Goal: Information Seeking & Learning: Learn about a topic

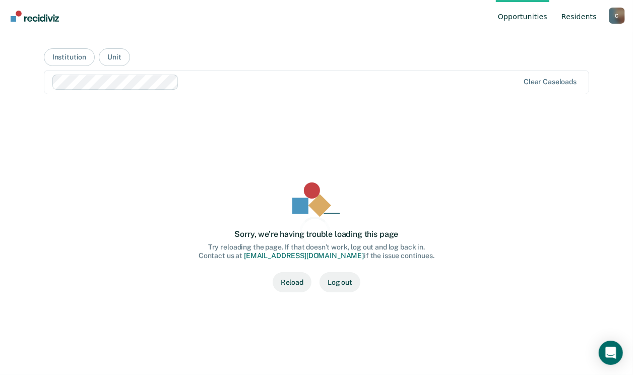
click at [578, 15] on link "Resident s" at bounding box center [578, 16] width 39 height 32
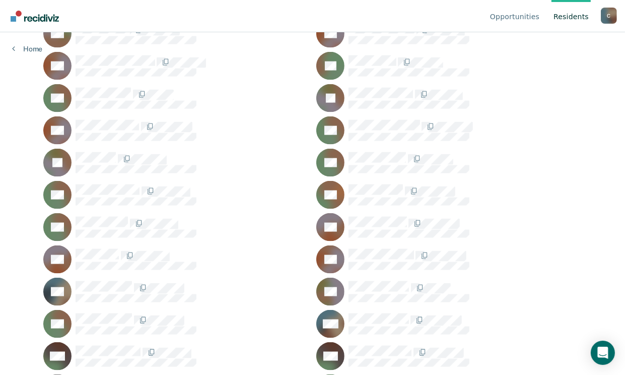
scroll to position [1573, 0]
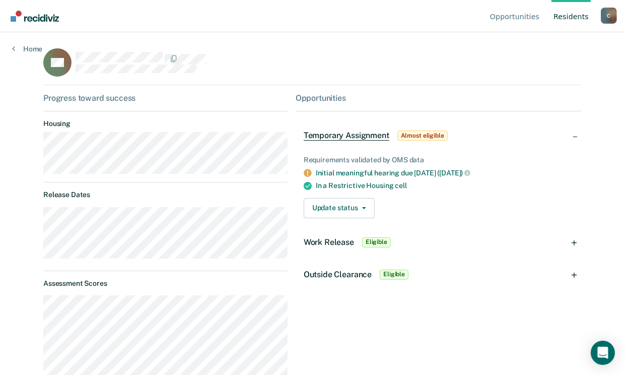
click at [481, 65] on div "DB" at bounding box center [312, 66] width 538 height 37
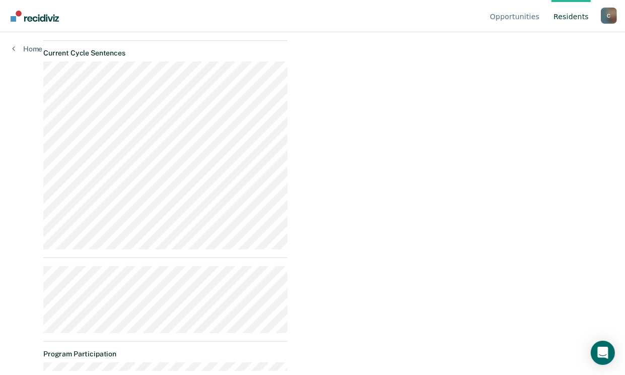
scroll to position [405, 0]
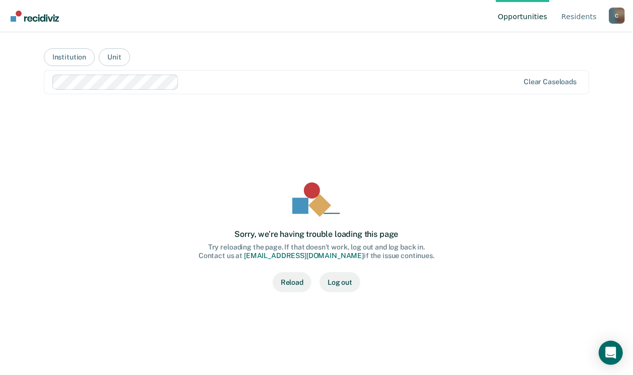
click at [144, 150] on div "Sorry, we’re having trouble loading this page Try reloading the page. If that d…" at bounding box center [316, 237] width 513 height 230
click at [570, 15] on link "Resident s" at bounding box center [578, 16] width 39 height 32
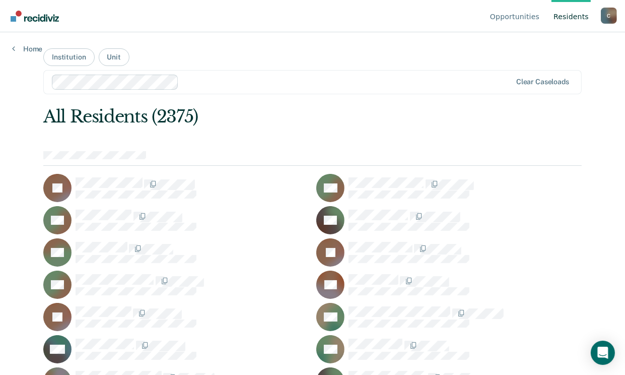
scroll to position [1573, 0]
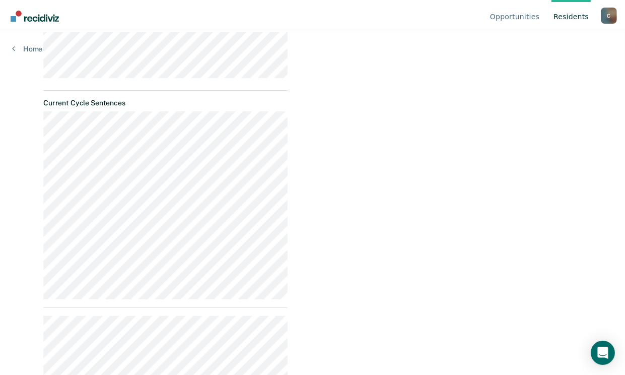
scroll to position [405, 0]
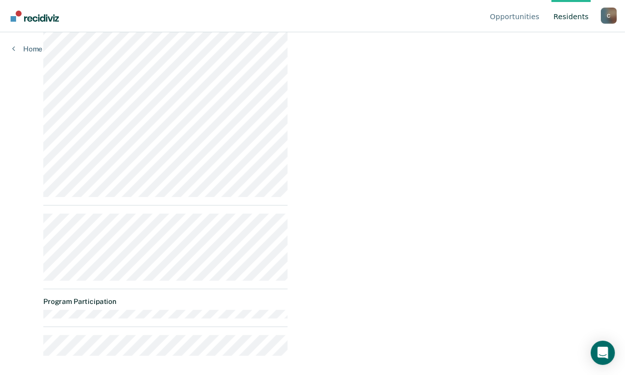
click at [348, 144] on div "Opportunities None for now New opportunities will appear here." at bounding box center [439, 26] width 286 height 675
click at [356, 75] on div "Opportunities None for now New opportunities will appear here." at bounding box center [439, 26] width 286 height 675
click at [500, 94] on div "Opportunities None for now New opportunities will appear here." at bounding box center [439, 26] width 286 height 675
click at [20, 46] on link "Home" at bounding box center [27, 48] width 30 height 9
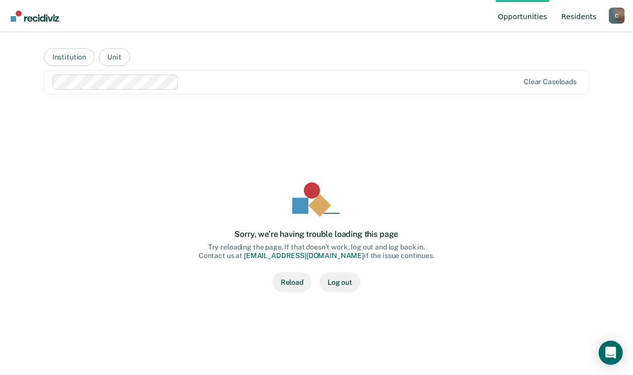
click at [581, 18] on link "Resident s" at bounding box center [578, 16] width 39 height 32
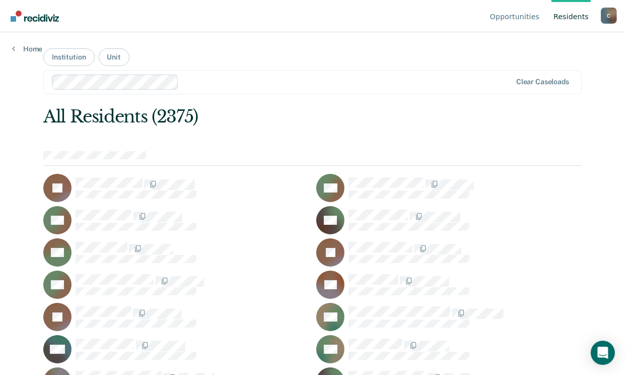
scroll to position [574, 0]
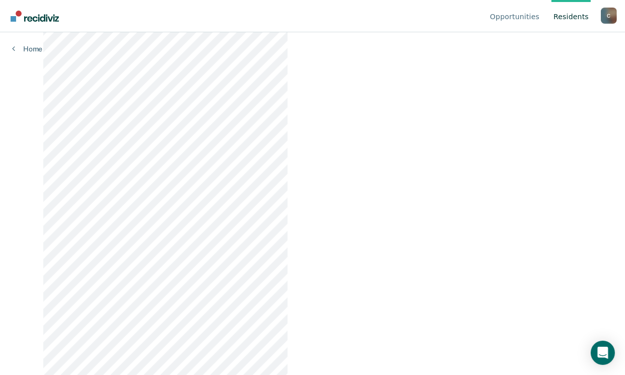
scroll to position [402, 0]
